Goal: Task Accomplishment & Management: Manage account settings

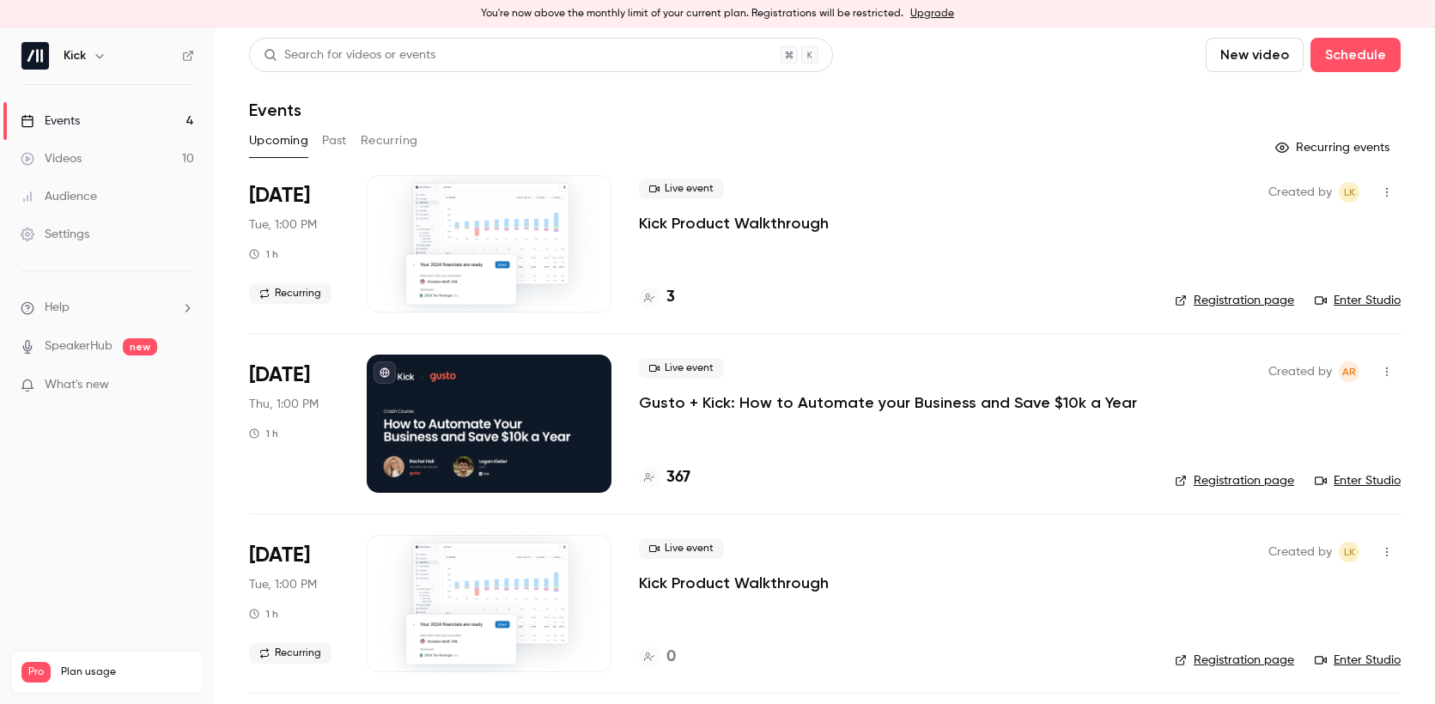
click at [1227, 482] on link "Registration page" at bounding box center [1234, 480] width 119 height 17
click at [740, 404] on p "Gusto + Kick: How to Automate your Business and Save $10k a Year" at bounding box center [888, 403] width 498 height 21
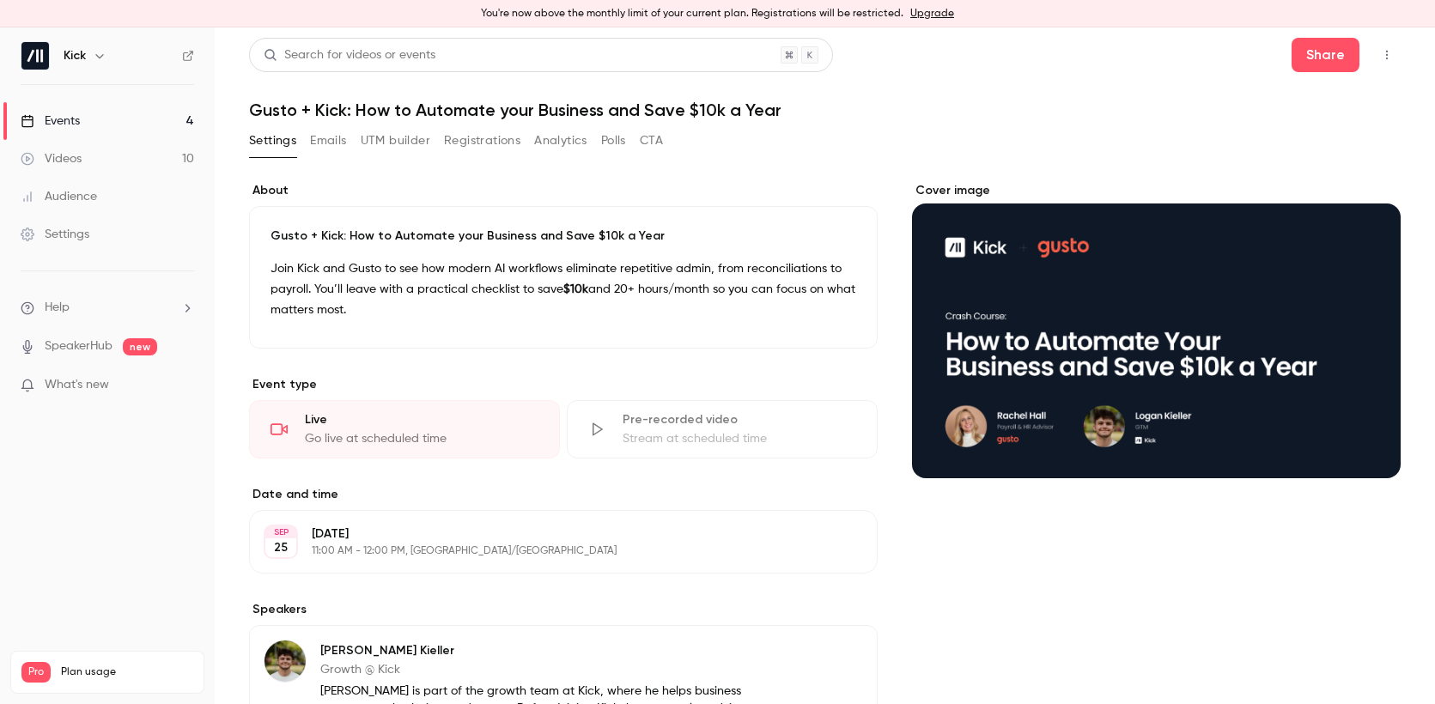
click at [462, 143] on button "Registrations" at bounding box center [482, 140] width 76 height 27
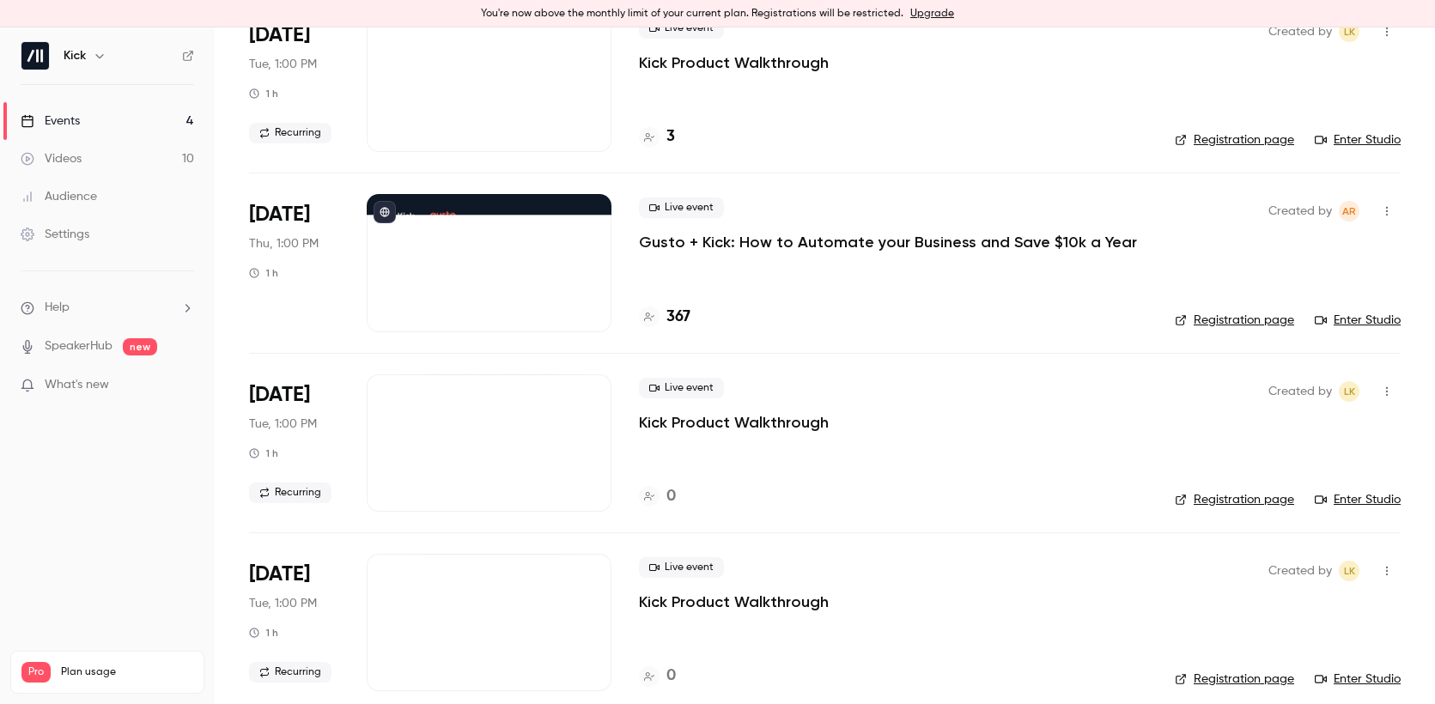
scroll to position [179, 0]
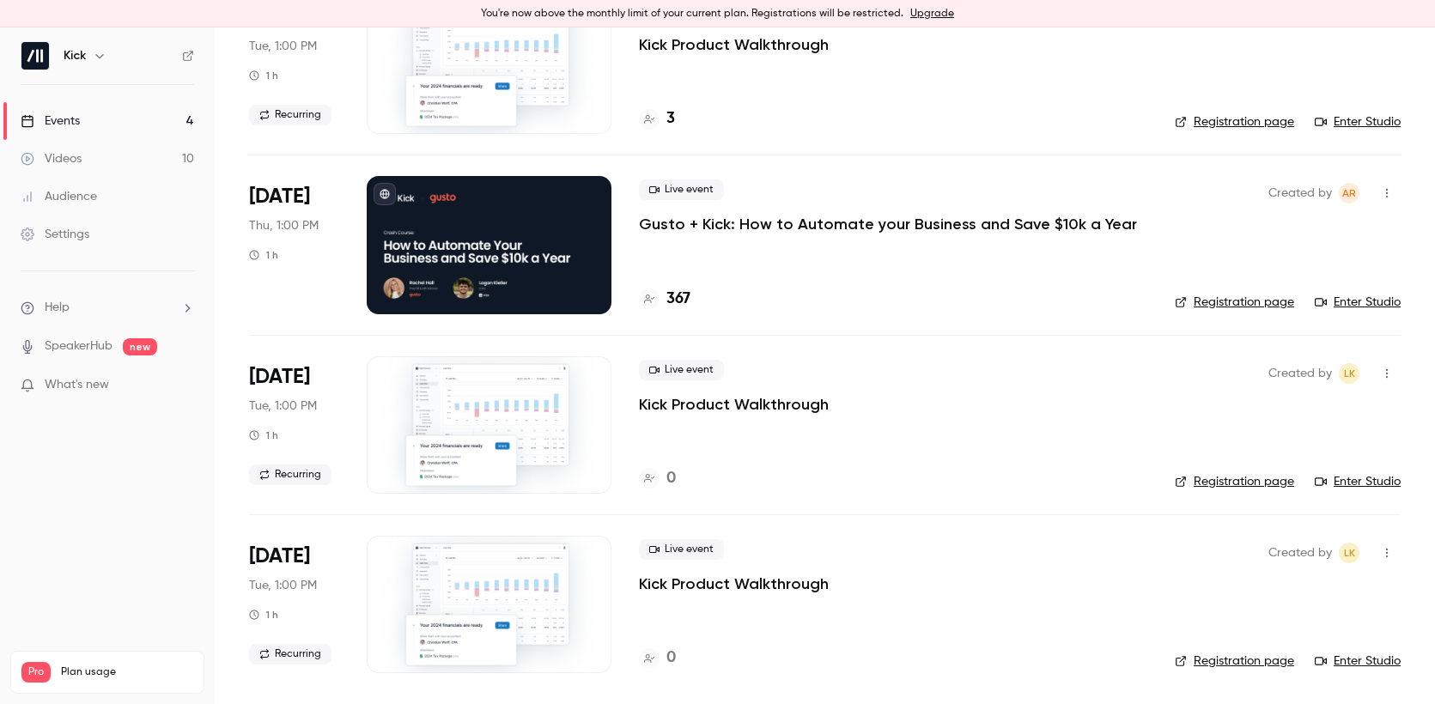
click at [1245, 301] on link "Registration page" at bounding box center [1234, 302] width 119 height 17
